Goal: Check status: Check status

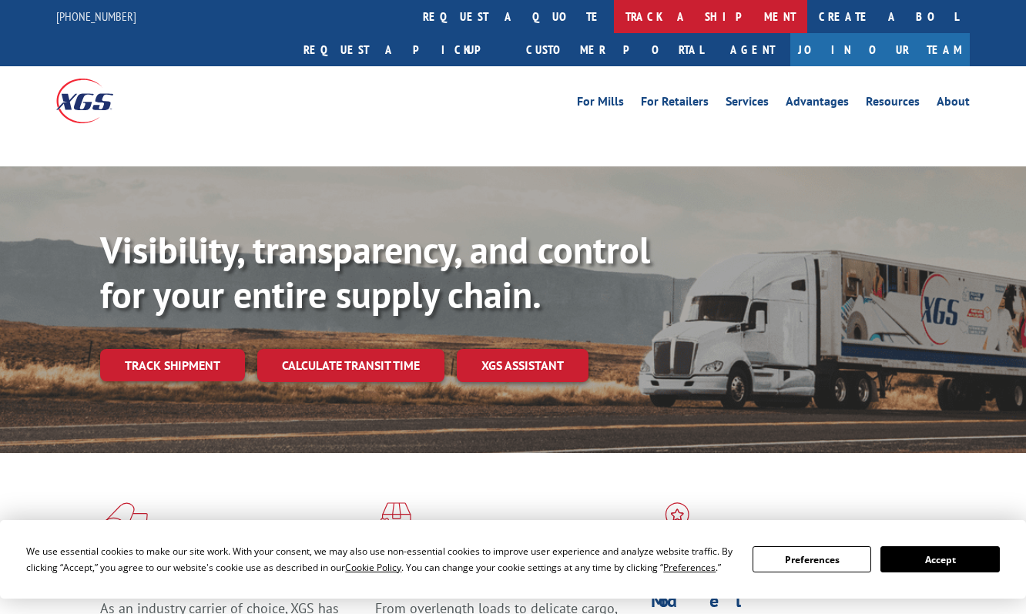
click at [614, 26] on link "track a shipment" at bounding box center [710, 16] width 193 height 33
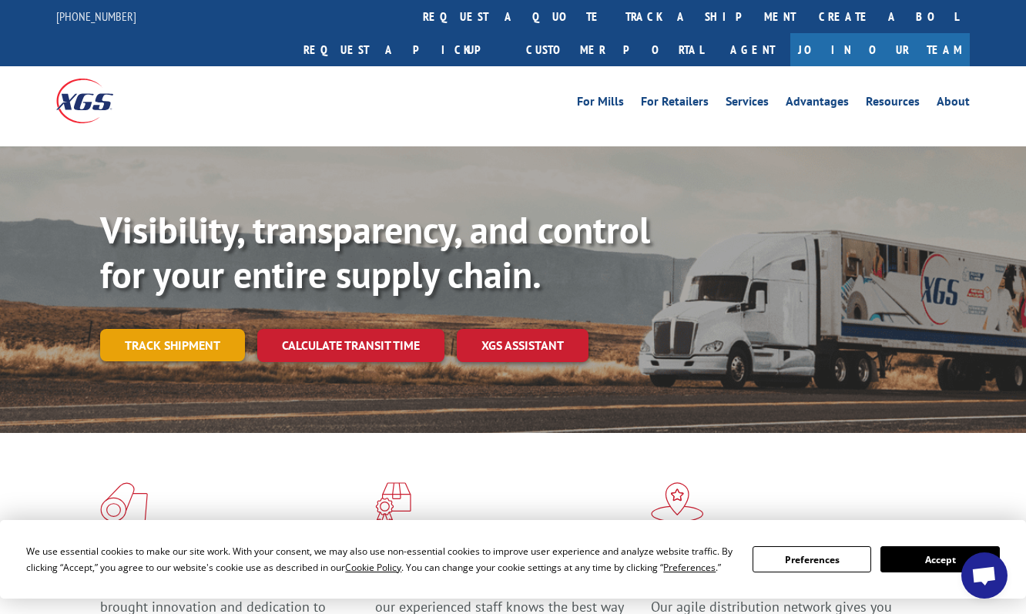
click at [206, 329] on link "Track shipment" at bounding box center [172, 345] width 145 height 32
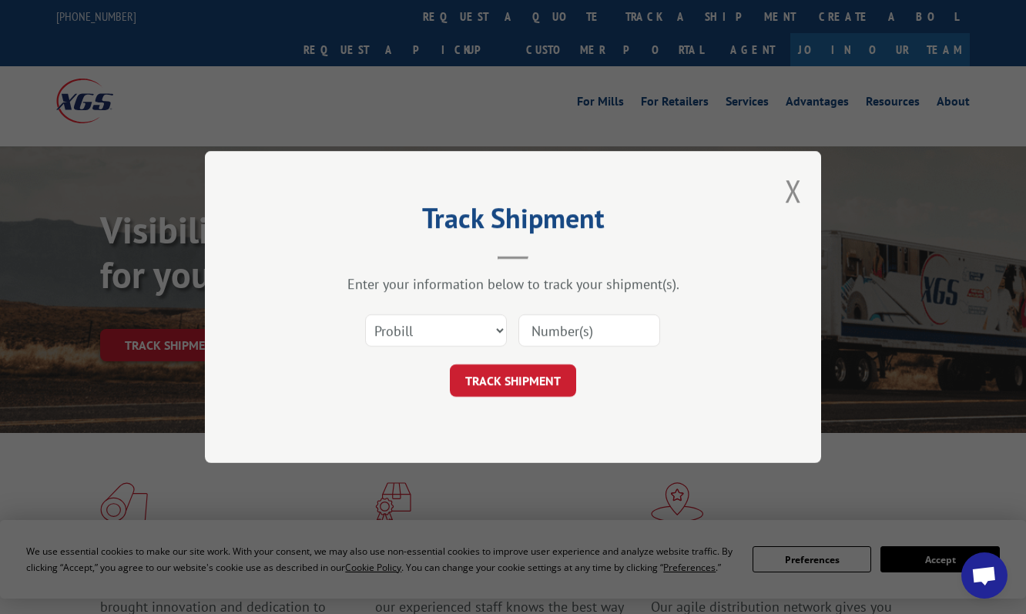
click at [573, 324] on input at bounding box center [589, 330] width 142 height 32
paste input "XGA0079109303"
type input "XGA0079109303"
click at [521, 387] on button "TRACK SHIPMENT" at bounding box center [513, 380] width 126 height 32
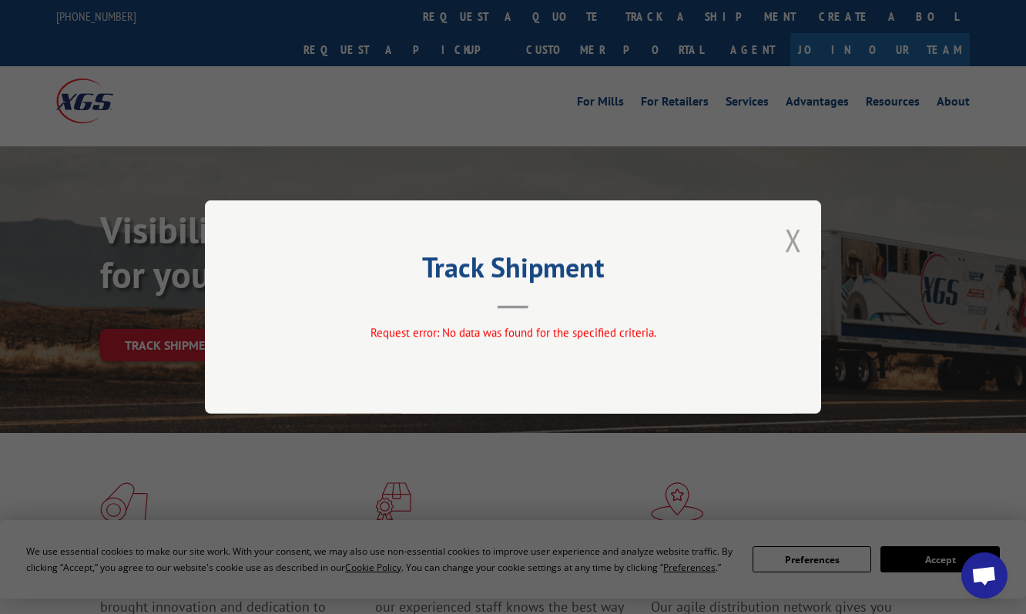
click at [797, 236] on button "Close modal" at bounding box center [793, 240] width 17 height 41
